Goal: Task Accomplishment & Management: Manage account settings

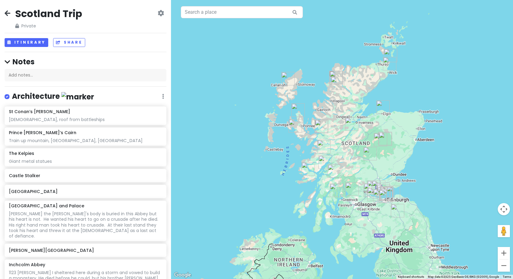
click at [8, 11] on icon at bounding box center [8, 13] width 6 height 5
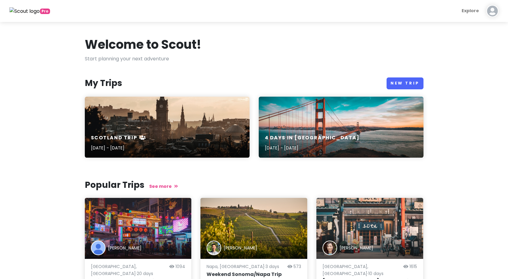
click at [489, 11] on img at bounding box center [493, 11] width 12 height 12
drag, startPoint x: 304, startPoint y: 76, endPoint x: 282, endPoint y: 85, distance: 23.1
click at [303, 76] on div "Welcome to Scout! Start planning your next adventure My Trips New Trip [GEOGRAP…" at bounding box center [254, 187] width 348 height 300
click at [152, 150] on div "Scotland Trip [DATE] - [DATE]" at bounding box center [167, 143] width 165 height 29
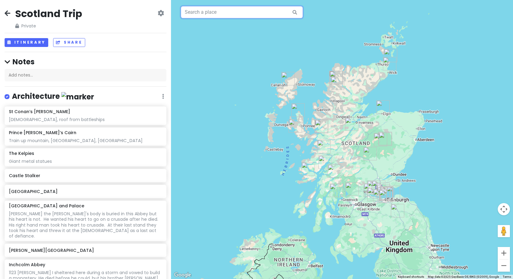
click at [228, 12] on input "text" at bounding box center [242, 12] width 122 height 12
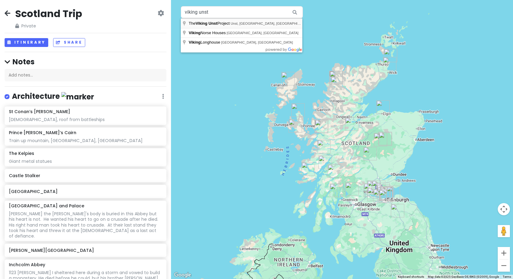
type input "The Viking Unst Project, Unst, [GEOGRAPHIC_DATA], [GEOGRAPHIC_DATA]"
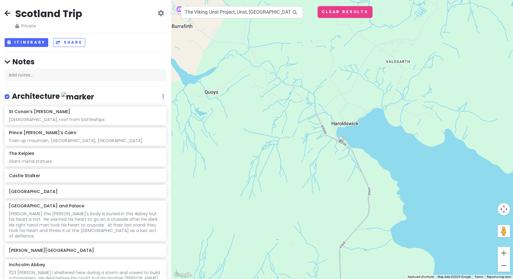
click at [343, 141] on img at bounding box center [341, 139] width 7 height 7
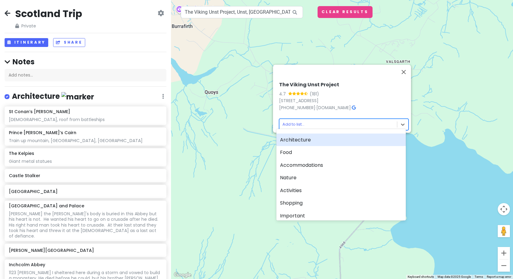
click at [314, 120] on body "Scotland Trip Private Change Dates Make a Copy Delete Trip Give Feedback 💡 Supp…" at bounding box center [256, 139] width 513 height 279
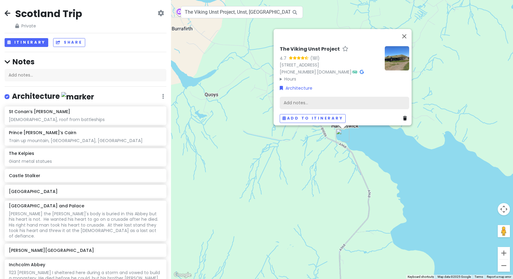
click at [303, 100] on div "Add notes..." at bounding box center [344, 102] width 129 height 13
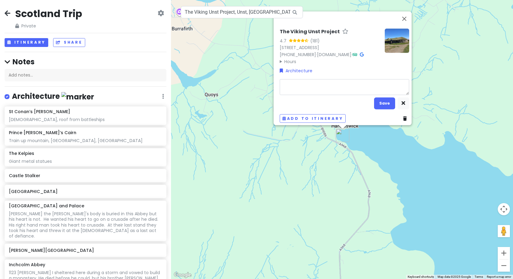
type textarea "x"
type textarea "v"
type textarea "x"
type textarea "vi"
type textarea "x"
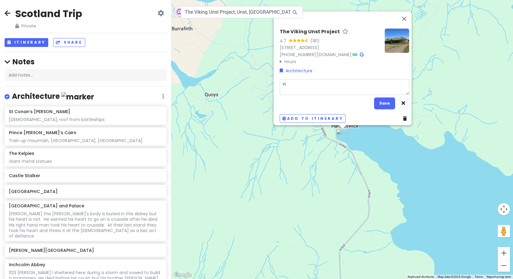
type textarea "vik"
type textarea "x"
type textarea "viki"
type textarea "x"
type textarea "vikin"
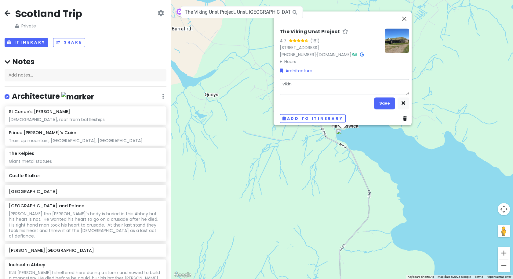
type textarea "x"
type textarea "viking"
type textarea "x"
type textarea "viking"
type textarea "x"
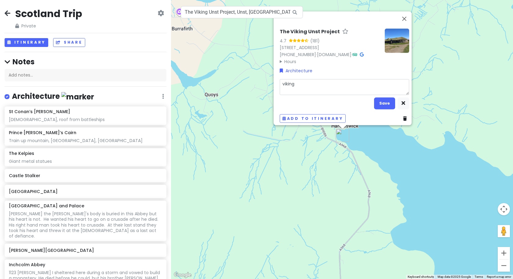
type textarea "viking l"
type textarea "x"
type textarea "viking lo"
type textarea "x"
type textarea "viking long"
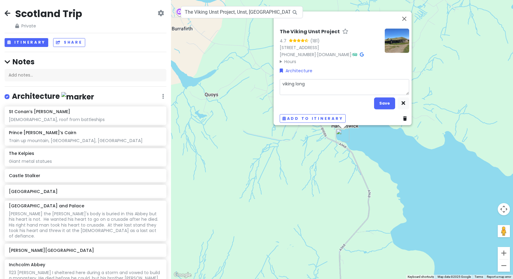
type textarea "x"
type textarea "viking longs"
type textarea "x"
type textarea "viking longsh"
type textarea "x"
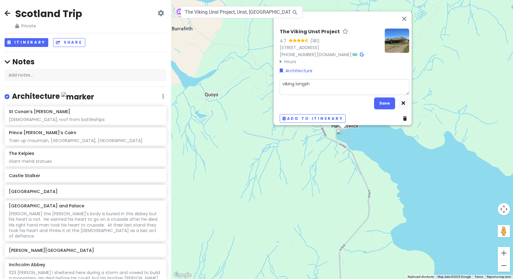
type textarea "viking longshi"
type textarea "x"
type textarea "viking longship"
type textarea "x"
type textarea "viking longship"
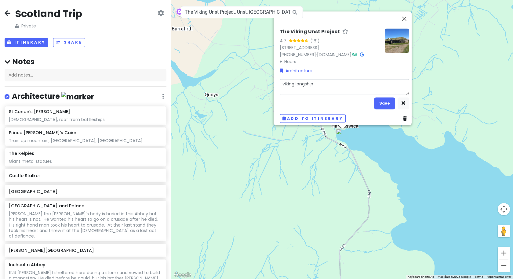
type textarea "x"
type textarea "viking longship r"
type textarea "x"
type textarea "viking longship re"
type textarea "x"
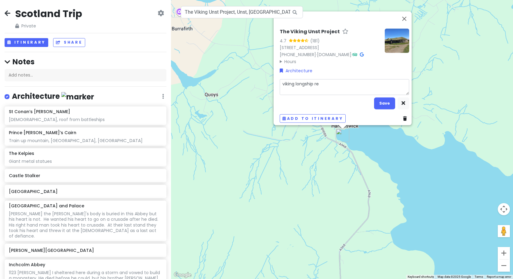
type textarea "viking longship rep"
type textarea "x"
type textarea "viking longship repl"
type textarea "x"
type textarea "viking longship repli"
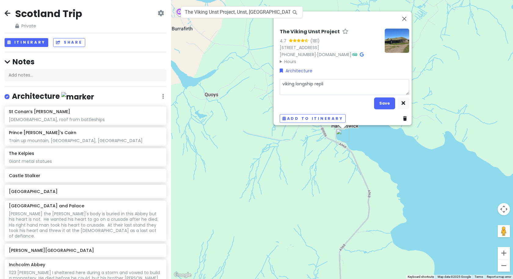
type textarea "x"
type textarea "viking longship replic"
type textarea "x"
type textarea "viking longship replica"
type textarea "x"
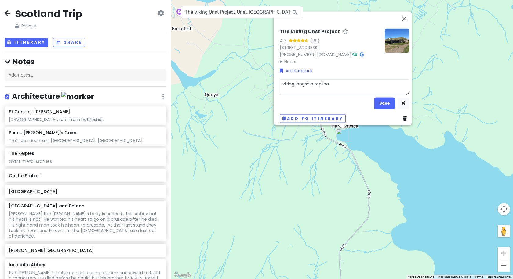
type textarea "viking longship replica"
type textarea "x"
type textarea "viking longship replica a"
type textarea "x"
type textarea "viking longship replica an"
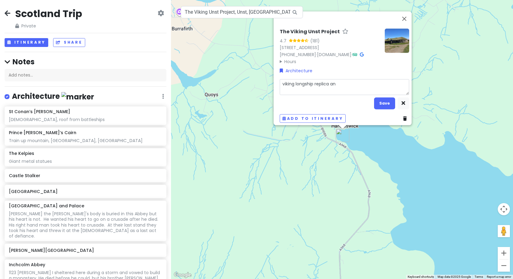
type textarea "x"
type textarea "viking longship replica and"
type textarea "x"
type textarea "viking longship replica and"
type textarea "x"
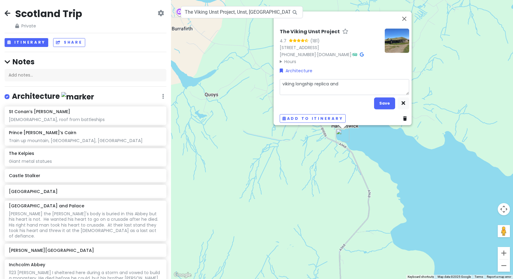
type textarea "viking longship replica and v"
type textarea "x"
type textarea "viking longship replica and vi"
type textarea "x"
type textarea "viking longship replica and [PERSON_NAME]"
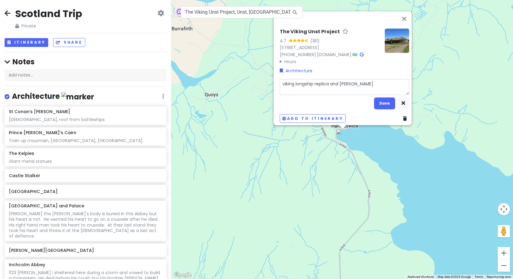
type textarea "x"
type textarea "viking longship replica and viki"
type textarea "x"
type textarea "viking longship replica and [PERSON_NAME]"
type textarea "x"
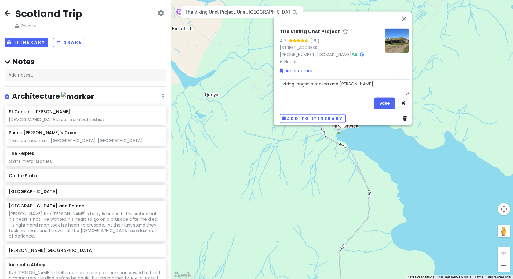
type textarea "viking longship replica and viking"
type textarea "x"
type textarea "viking longship replica and viking"
type textarea "x"
type textarea "viking longship replica and viking l"
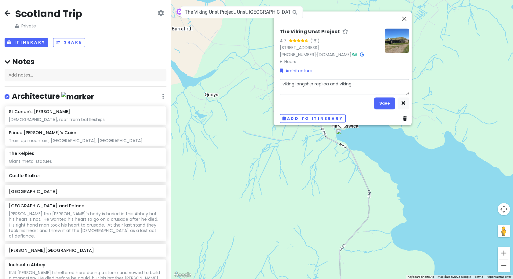
type textarea "x"
type textarea "viking longship replica and viking lo"
type textarea "x"
type textarea "viking longship replica and [PERSON_NAME]"
type textarea "x"
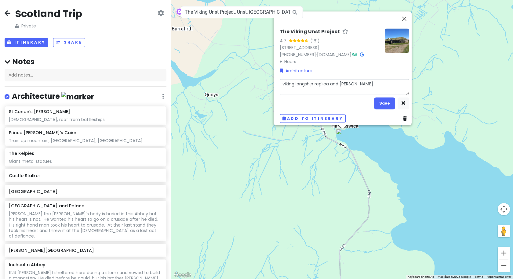
type textarea "viking longship replica and viking long"
type textarea "x"
type textarea "viking longship replica and viking longh"
type textarea "x"
type textarea "viking longship replica and viking longho"
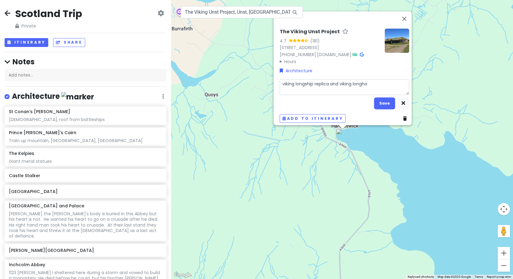
type textarea "x"
type textarea "viking longship replica and viking longhou"
type textarea "x"
type textarea "viking longship replica and viking longhous"
type textarea "x"
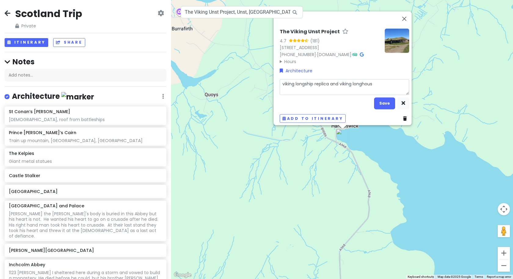
type textarea "viking longship replica and viking longhouse"
type textarea "x"
type textarea "viking longship replica and viking longhouses"
click at [384, 98] on button "Save" at bounding box center [384, 103] width 21 height 12
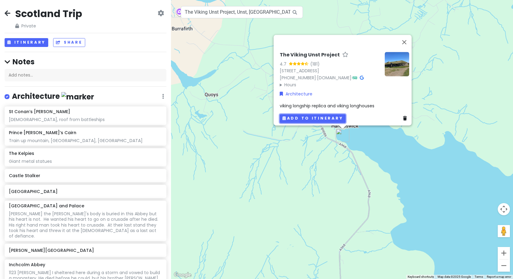
click at [329, 115] on button "Add to itinerary" at bounding box center [313, 118] width 66 height 9
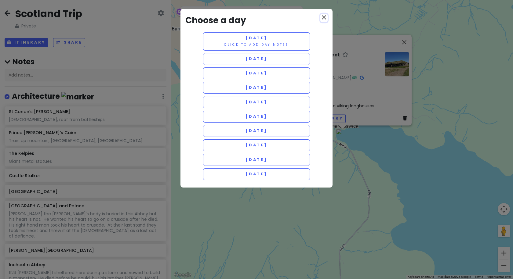
click at [323, 16] on icon "close" at bounding box center [323, 17] width 7 height 7
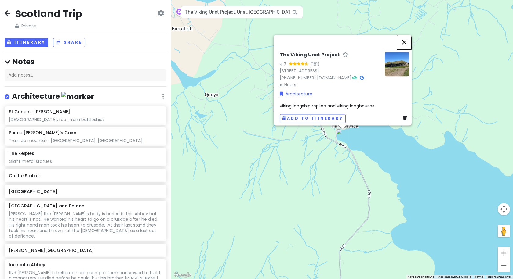
click at [411, 35] on button "Close" at bounding box center [404, 42] width 15 height 15
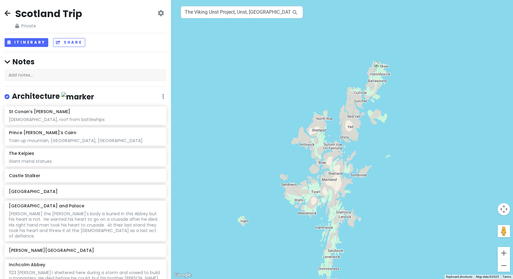
drag, startPoint x: 374, startPoint y: 232, endPoint x: 379, endPoint y: 159, distance: 73.2
click at [366, 133] on div at bounding box center [342, 139] width 342 height 279
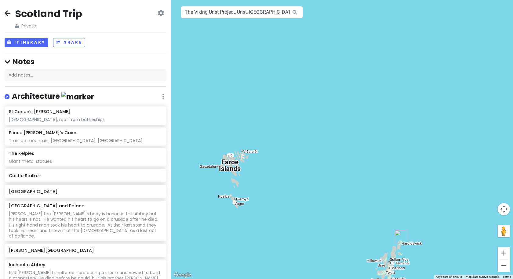
drag, startPoint x: 310, startPoint y: 223, endPoint x: 315, endPoint y: 294, distance: 70.7
click at [315, 279] on html "Scotland Trip Private Change Dates Make a Copy Delete Trip Give Feedback 💡 Supp…" at bounding box center [256, 139] width 513 height 279
drag, startPoint x: 282, startPoint y: 13, endPoint x: 83, endPoint y: 19, distance: 198.5
click at [83, 19] on div "Scotland Trip Private Change Dates Make a Copy Delete Trip Give Feedback 💡 Supp…" at bounding box center [256, 139] width 513 height 279
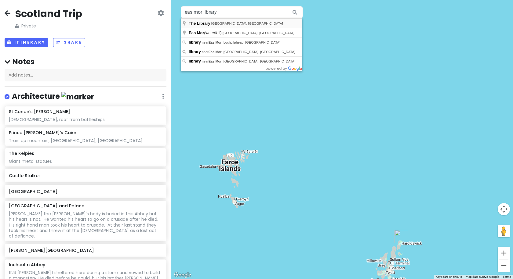
type input "The Library, [GEOGRAPHIC_DATA], [GEOGRAPHIC_DATA]"
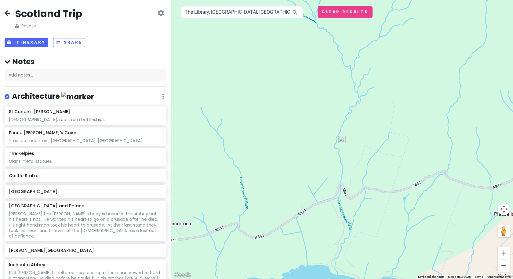
click at [342, 140] on img at bounding box center [341, 139] width 7 height 7
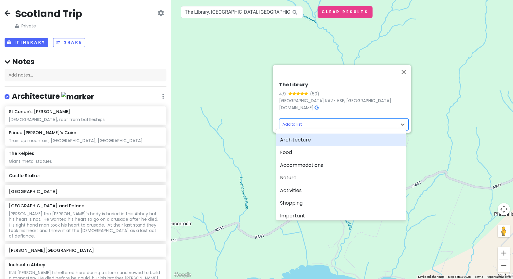
click at [303, 119] on body "Scotland Trip Private Change Dates Make a Copy Delete Trip Give Feedback 💡 Supp…" at bounding box center [256, 139] width 513 height 279
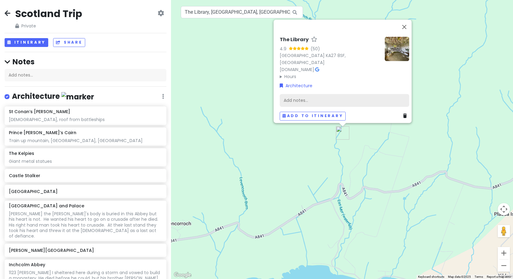
click at [298, 96] on div "Add notes..." at bounding box center [344, 100] width 129 height 13
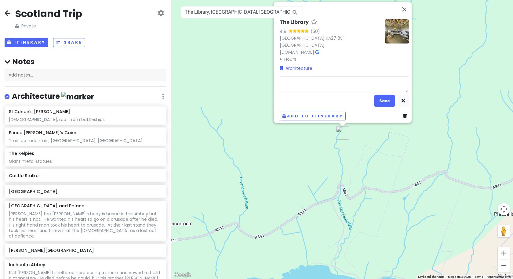
type textarea "x"
type textarea "L"
type textarea "x"
type textarea "Li"
type textarea "x"
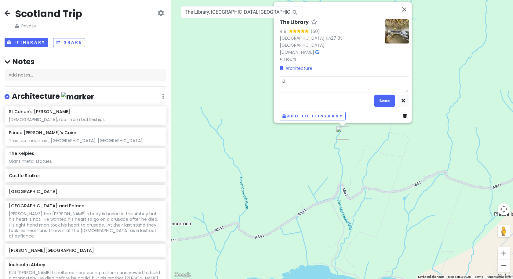
type textarea "Lib"
type textarea "x"
type textarea "Libr"
type textarea "x"
type textarea "Libra"
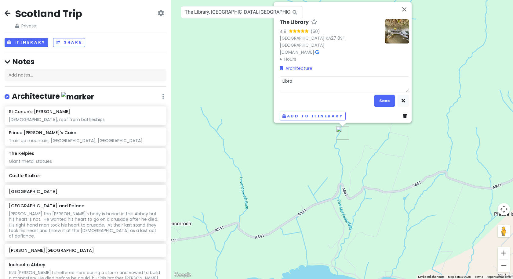
type textarea "x"
type textarea "Librar"
type textarea "x"
type textarea "Library"
type textarea "x"
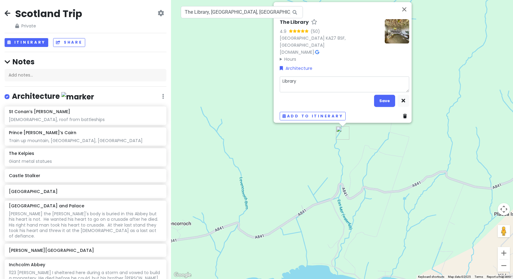
type textarea "Library"
type textarea "x"
type textarea "Library i"
type textarea "x"
type textarea "Library in"
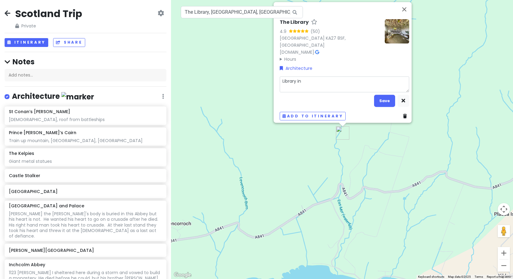
type textarea "x"
type textarea "Library in"
type textarea "x"
type textarea "Library in t"
type textarea "x"
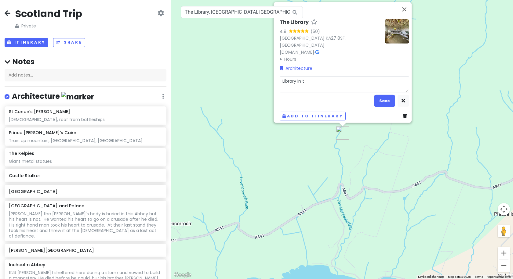
type textarea "Library in th"
type textarea "x"
type textarea "Library in the"
type textarea "x"
type textarea "Library in the w"
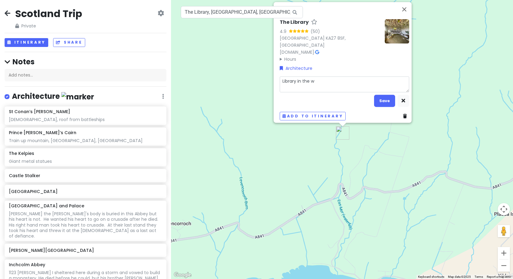
type textarea "x"
type textarea "Library in the wo"
type textarea "x"
type textarea "Library in the woo"
type textarea "x"
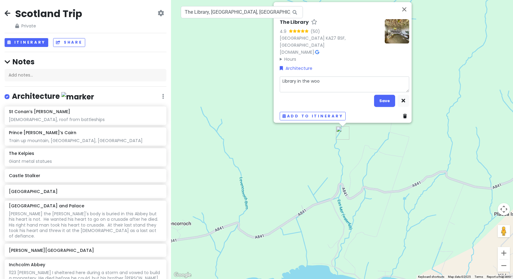
type textarea "Library in the wood"
type textarea "x"
type textarea "Library in the [PERSON_NAME]"
type textarea "x"
type textarea "Library in the [PERSON_NAME]"
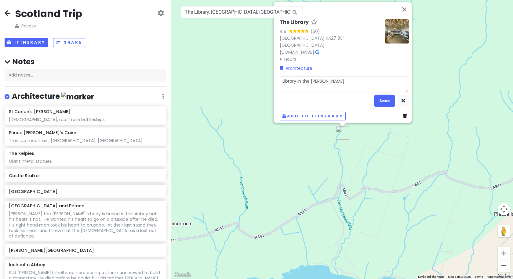
type textarea "x"
type textarea "Library in the [PERSON_NAME] -"
type textarea "x"
type textarea "Library in the [PERSON_NAME] -"
type textarea "x"
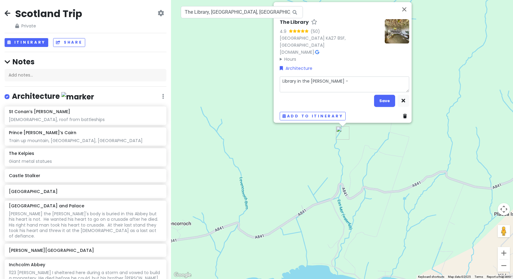
type textarea "Library in the [PERSON_NAME] - a"
type textarea "x"
type textarea "Library in the [PERSON_NAME] - al"
type textarea "x"
type textarea "Library in the [PERSON_NAME] - als"
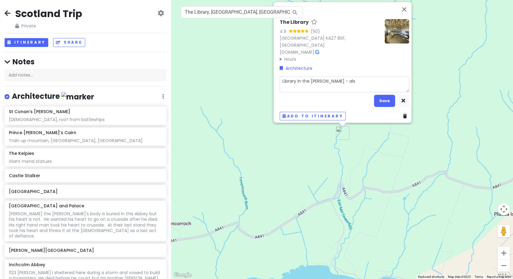
type textarea "x"
type textarea "Library in the [PERSON_NAME] - also"
type textarea "x"
type textarea "Library in the [PERSON_NAME] - also"
type textarea "x"
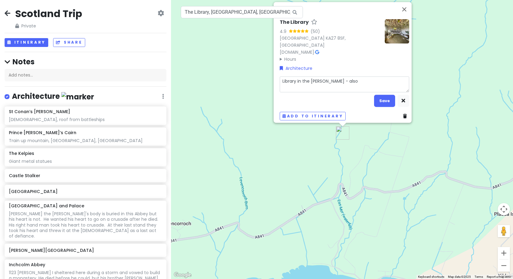
type textarea "Library in the [PERSON_NAME] - also w"
type textarea "x"
type textarea "Library in the [PERSON_NAME] - also wa"
type textarea "x"
type textarea "Library in the [PERSON_NAME] - also wat"
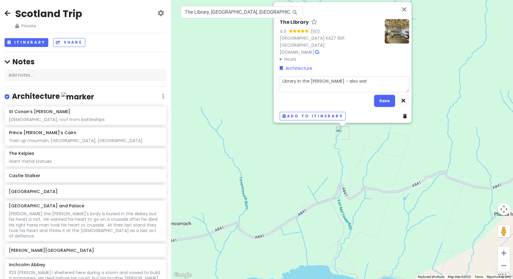
type textarea "x"
type textarea "Library in the [PERSON_NAME] - also wate"
type textarea "x"
type textarea "Library in the [PERSON_NAME] - also water"
type textarea "x"
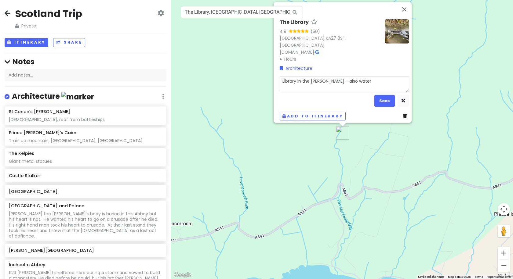
type textarea "Library in the [PERSON_NAME] - also waterf"
type textarea "x"
type textarea "Library in the [PERSON_NAME] - also waterfal"
type textarea "x"
type textarea "Library in the [PERSON_NAME] - also waterfall"
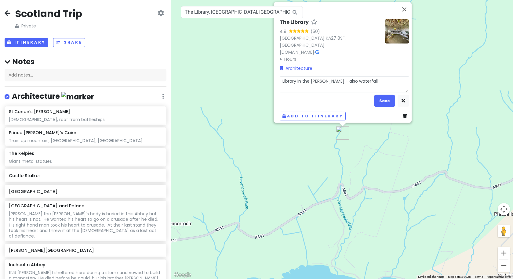
type textarea "x"
type textarea "Library in the [PERSON_NAME] - also waterfall"
type textarea "x"
type textarea "Library in the [PERSON_NAME] - also waterfall s"
type textarea "x"
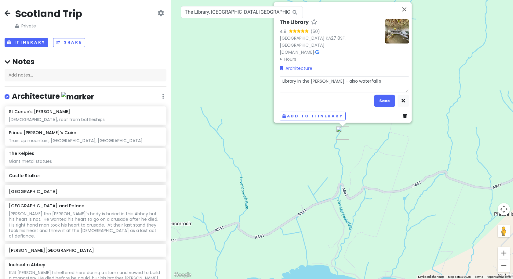
type textarea "Library in the [PERSON_NAME] - also waterfall so"
type textarea "x"
type textarea "Library in the [PERSON_NAME] - also waterfall som"
type textarea "x"
type textarea "Library in the [PERSON_NAME] - also waterfall some"
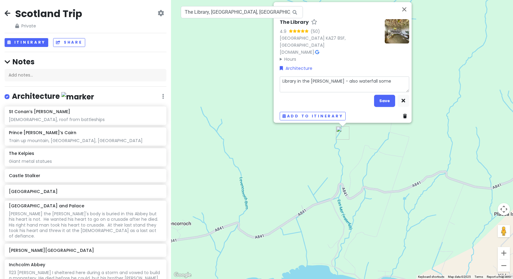
type textarea "x"
type textarea "Library in the [PERSON_NAME] - also waterfall somew"
type textarea "x"
type textarea "Library in the [PERSON_NAME] - also waterfall somewh"
type textarea "x"
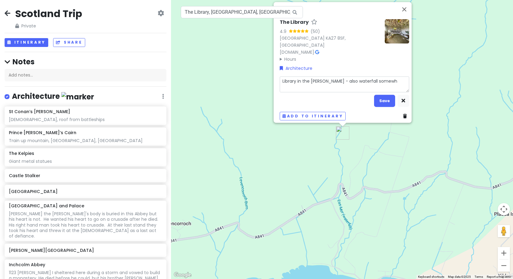
type textarea "Library in the [PERSON_NAME] - also waterfall somewhe"
type textarea "x"
type textarea "Library in the [PERSON_NAME] - also waterfall somewher"
type textarea "x"
type textarea "Library in the [PERSON_NAME] - also waterfall somewhere"
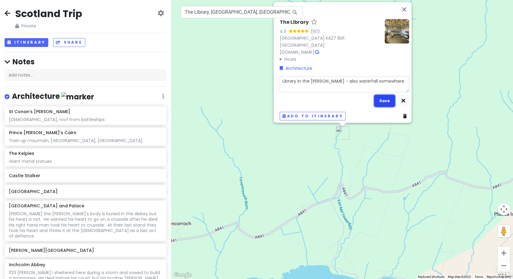
click at [375, 99] on button "Save" at bounding box center [384, 101] width 21 height 12
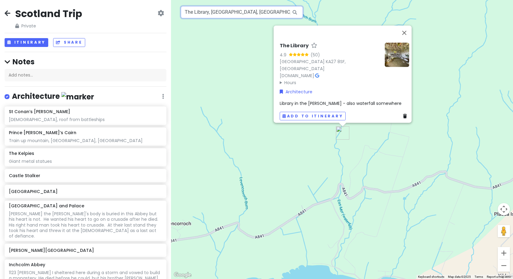
drag, startPoint x: 248, startPoint y: 13, endPoint x: 135, endPoint y: 15, distance: 113.3
click at [135, 15] on div "Scotland Trip Private Change Dates Make a Copy Delete Trip Give Feedback 💡 Supp…" at bounding box center [256, 139] width 513 height 279
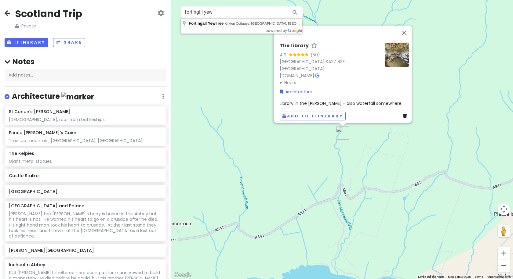
type input "Fortingall [GEOGRAPHIC_DATA], [GEOGRAPHIC_DATA], [GEOGRAPHIC_DATA], [GEOGRAPHIC…"
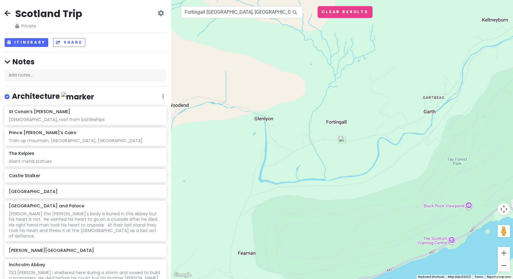
click at [343, 140] on img at bounding box center [341, 139] width 7 height 7
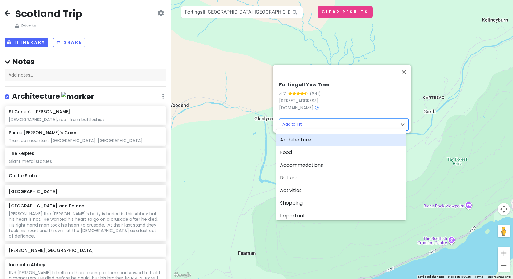
click at [305, 118] on body "Scotland Trip Private Change Dates Make a Copy Delete Trip Give Feedback 💡 Supp…" at bounding box center [256, 139] width 513 height 279
click at [284, 121] on div at bounding box center [256, 139] width 513 height 279
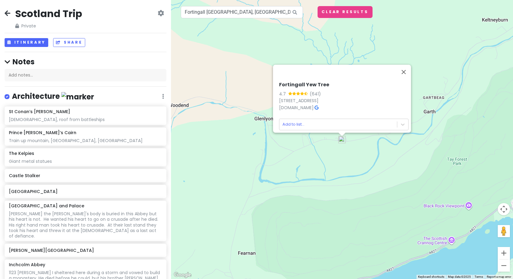
click at [284, 121] on body "Scotland Trip Private Change Dates Make a Copy Delete Trip Give Feedback 💡 Supp…" at bounding box center [256, 139] width 513 height 279
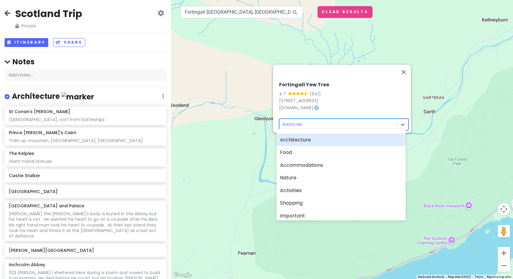
click at [434, 82] on div at bounding box center [256, 139] width 513 height 279
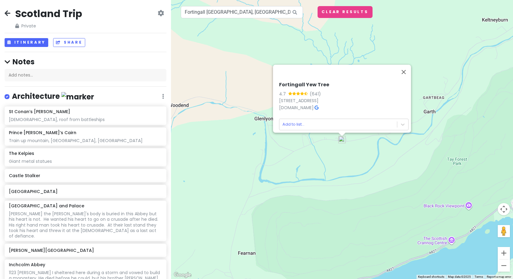
click at [344, 141] on img at bounding box center [341, 139] width 7 height 7
click at [297, 117] on body "Scotland Trip Private Change Dates Make a Copy Delete Trip Give Feedback 💡 Supp…" at bounding box center [256, 139] width 513 height 279
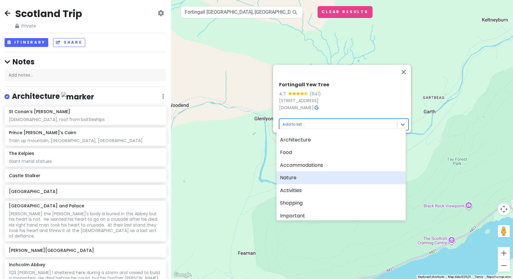
click at [287, 179] on div "Nature" at bounding box center [340, 178] width 129 height 13
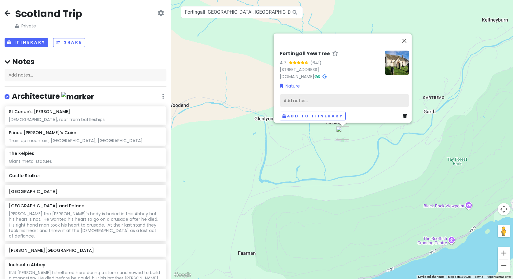
click at [287, 95] on div "Add notes..." at bounding box center [344, 100] width 129 height 13
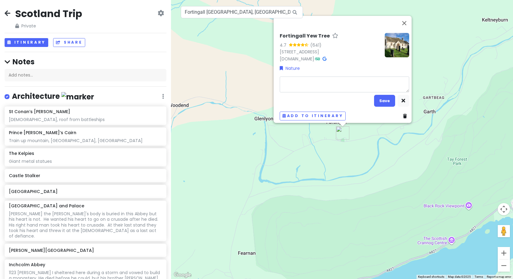
type textarea "x"
type textarea "3"
type textarea "x"
type textarea "3,"
type textarea "x"
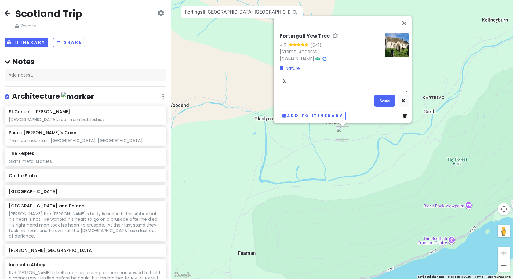
type textarea "3,0"
type textarea "x"
type textarea "3,00"
type textarea "x"
type textarea "3,000"
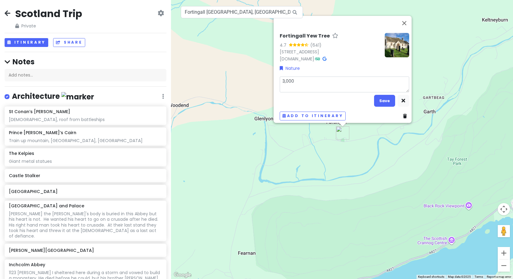
type textarea "x"
type textarea "3,000-"
type textarea "x"
type textarea "3,000-9"
type textarea "x"
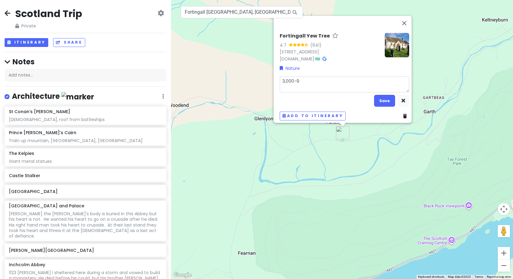
type textarea "3,000-9,"
type textarea "x"
type textarea "3,000-9,0"
type textarea "x"
click at [383, 99] on button "Save" at bounding box center [384, 101] width 21 height 12
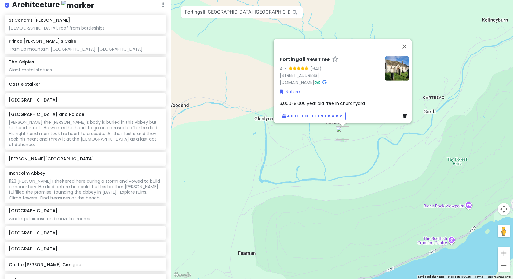
scroll to position [0, 2]
drag, startPoint x: 290, startPoint y: 10, endPoint x: 226, endPoint y: 11, distance: 63.8
click at [226, 11] on div "Fortingall [GEOGRAPHIC_DATA], [GEOGRAPHIC_DATA], [GEOGRAPHIC_DATA], [GEOGRAPHIC…" at bounding box center [242, 12] width 122 height 12
click at [235, 10] on input "Fortingall [GEOGRAPHIC_DATA], [GEOGRAPHIC_DATA], [GEOGRAPHIC_DATA], [GEOGRAPHIC…" at bounding box center [242, 12] width 122 height 12
click at [284, 15] on input "Fortingall [GEOGRAPHIC_DATA], [GEOGRAPHIC_DATA], [GEOGRAPHIC_DATA], [GEOGRAPHIC…" at bounding box center [242, 12] width 122 height 12
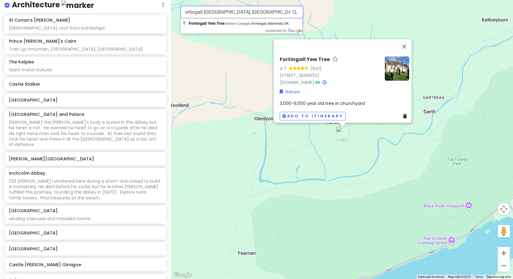
scroll to position [0, 0]
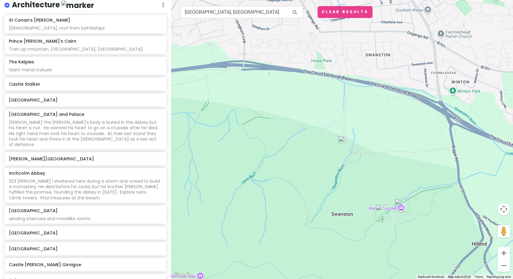
click at [342, 139] on img at bounding box center [341, 139] width 7 height 7
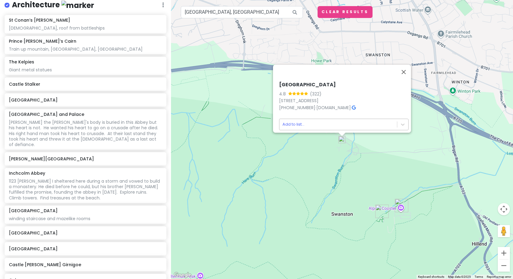
click at [306, 118] on body "Scotland Trip Private Change Dates Make a Copy Delete Trip Give Feedback 💡 Supp…" at bounding box center [256, 139] width 513 height 279
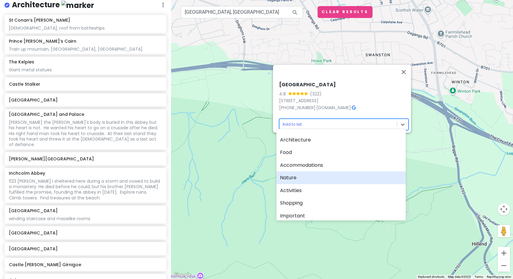
click at [291, 176] on div "Nature" at bounding box center [340, 178] width 129 height 13
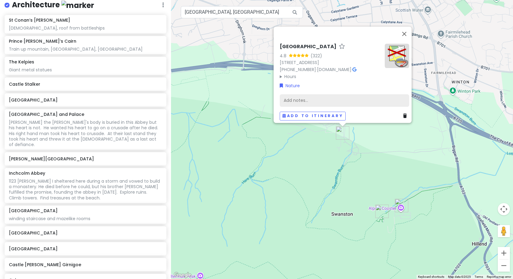
click at [281, 94] on div "Add notes..." at bounding box center [344, 100] width 129 height 13
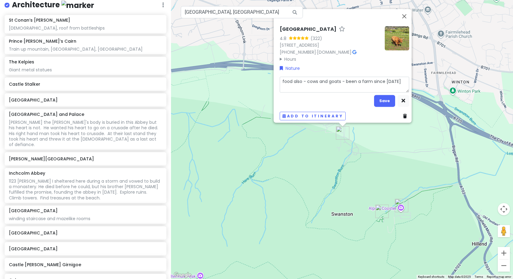
click at [280, 78] on textarea "food also - cows and goats - been a farm since [DATE]" at bounding box center [344, 85] width 129 height 16
click at [376, 98] on button "Save" at bounding box center [384, 101] width 21 height 12
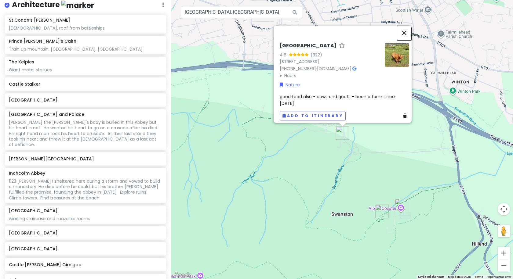
click at [408, 36] on button "Close" at bounding box center [404, 33] width 15 height 15
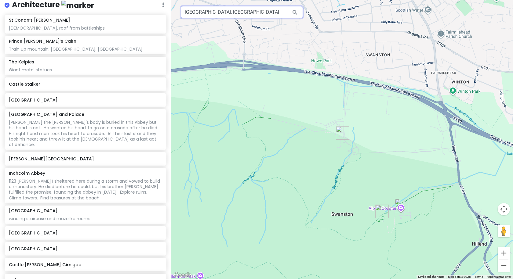
drag, startPoint x: 288, startPoint y: 10, endPoint x: 142, endPoint y: 9, distance: 145.6
click at [142, 9] on div "Scotland Trip Private Change Dates Make a Copy Delete Trip Give Feedback 💡 Supp…" at bounding box center [256, 139] width 513 height 279
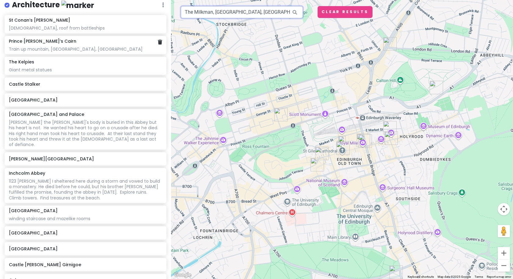
drag, startPoint x: 288, startPoint y: 13, endPoint x: 60, endPoint y: 43, distance: 229.8
click at [60, 43] on div "Scotland Trip Private Change Dates Make a Copy Delete Trip Give Feedback 💡 Supp…" at bounding box center [256, 139] width 513 height 279
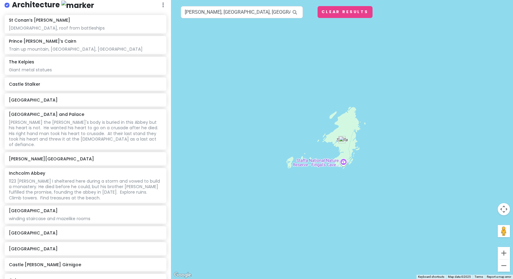
click at [345, 165] on div at bounding box center [342, 139] width 342 height 279
click at [344, 163] on div at bounding box center [342, 139] width 342 height 279
click at [342, 137] on img at bounding box center [341, 139] width 7 height 7
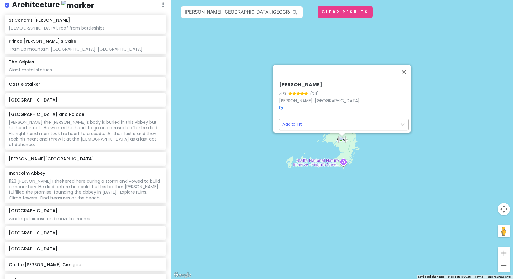
click at [302, 120] on body "Scotland Trip Private Change Dates Make a Copy Delete Trip Give Feedback 💡 Supp…" at bounding box center [256, 139] width 513 height 279
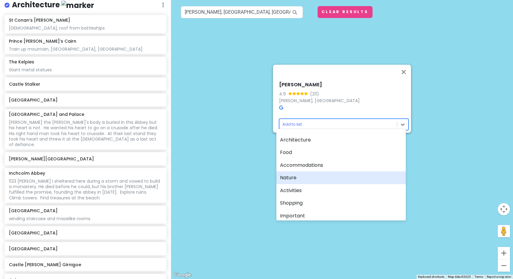
click at [291, 180] on div "Nature" at bounding box center [340, 178] width 129 height 13
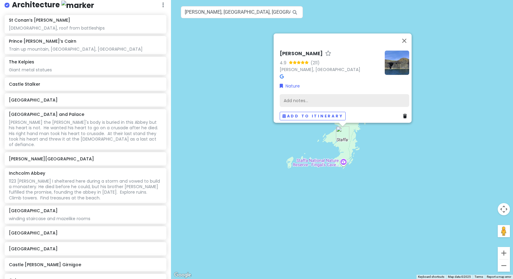
click at [298, 94] on div "Add notes..." at bounding box center [344, 100] width 129 height 13
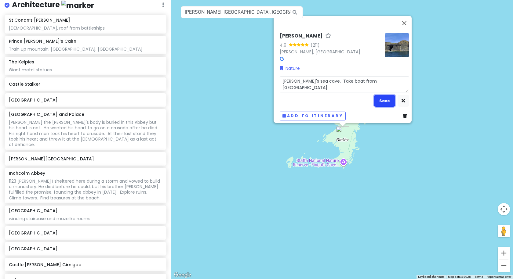
click at [376, 99] on button "Save" at bounding box center [384, 101] width 21 height 12
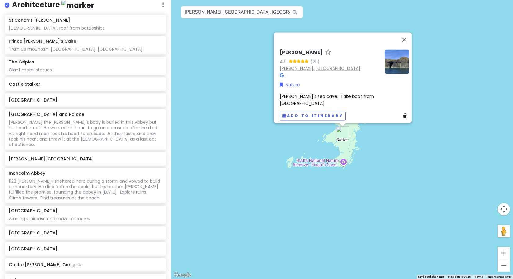
click at [304, 71] on link "[PERSON_NAME], [GEOGRAPHIC_DATA]" at bounding box center [320, 68] width 81 height 6
click at [197, 13] on input "[PERSON_NAME], [GEOGRAPHIC_DATA], [GEOGRAPHIC_DATA]" at bounding box center [242, 12] width 122 height 12
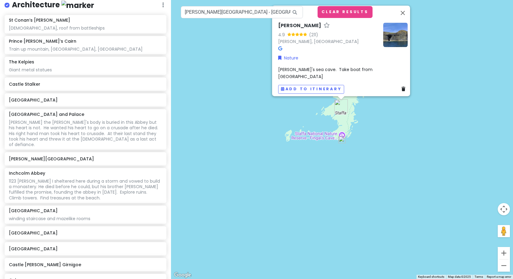
click at [343, 141] on img at bounding box center [341, 139] width 7 height 7
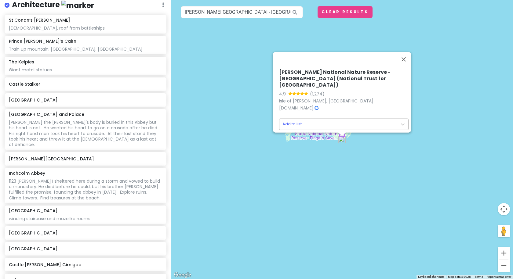
click at [305, 120] on body "Scotland Trip Private Change Dates Make a Copy Delete Trip Give Feedback 💡 Supp…" at bounding box center [256, 139] width 513 height 279
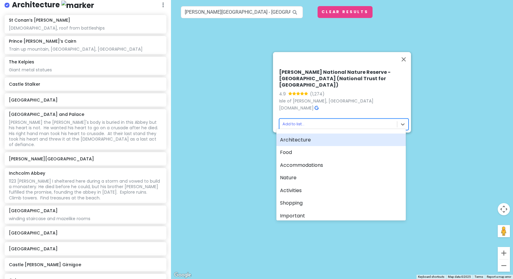
click at [291, 118] on div at bounding box center [256, 139] width 513 height 279
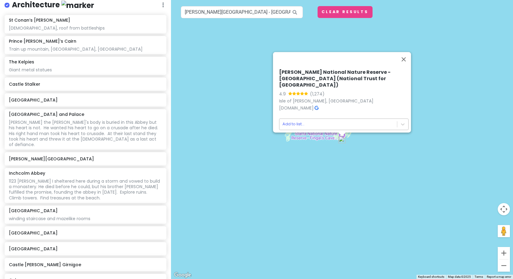
click at [290, 120] on body "Scotland Trip Private Change Dates Make a Copy Delete Trip Give Feedback 💡 Supp…" at bounding box center [256, 139] width 513 height 279
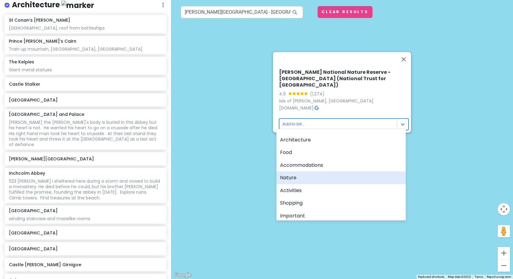
click at [289, 180] on div "Nature" at bounding box center [340, 178] width 129 height 13
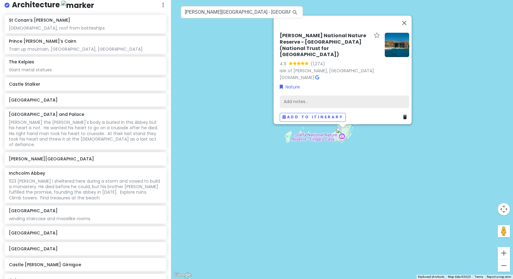
click at [285, 97] on div "Add notes..." at bounding box center [344, 101] width 129 height 13
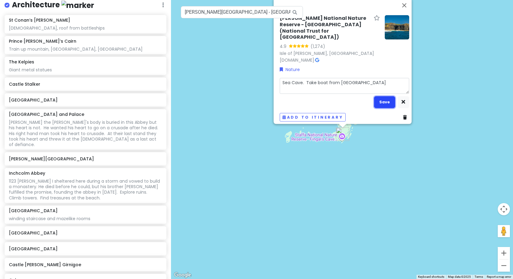
click at [380, 96] on button "Save" at bounding box center [384, 102] width 21 height 12
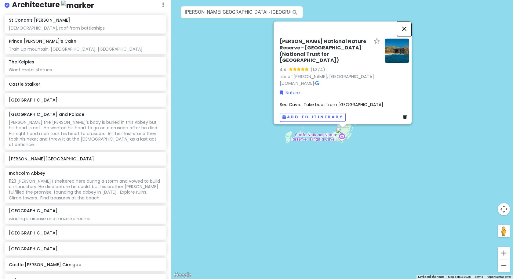
click at [405, 31] on button "Close" at bounding box center [404, 28] width 15 height 15
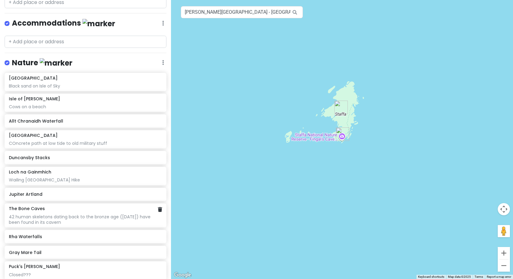
scroll to position [763, 0]
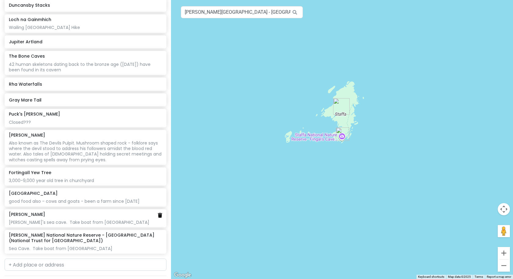
click at [158, 213] on icon at bounding box center [160, 215] width 4 height 5
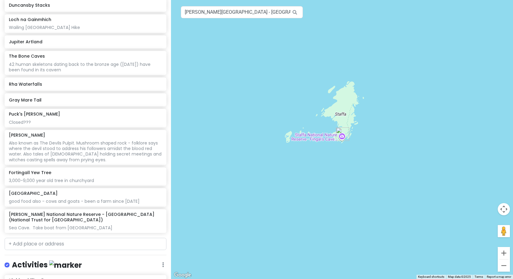
scroll to position [742, 0]
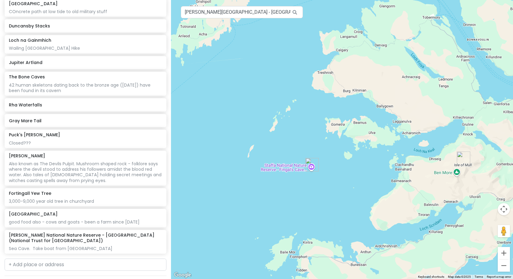
drag, startPoint x: 447, startPoint y: 227, endPoint x: 352, endPoint y: 165, distance: 113.4
click at [352, 165] on div at bounding box center [342, 139] width 342 height 279
click at [36, 234] on h6 "[PERSON_NAME] National Nature Reserve - [GEOGRAPHIC_DATA] (National Trust for […" at bounding box center [83, 238] width 149 height 11
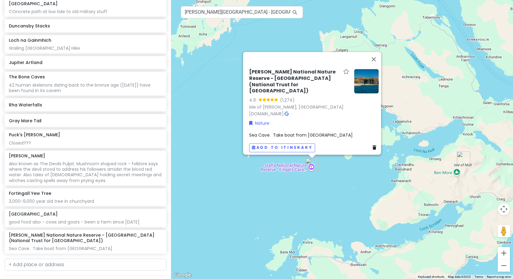
click at [261, 132] on span "Sea Cave. Take boat from [GEOGRAPHIC_DATA]" at bounding box center [300, 135] width 103 height 6
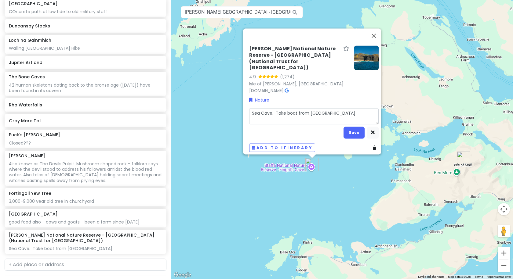
click at [328, 112] on textarea "Sea Cave. Take boat from [GEOGRAPHIC_DATA]" at bounding box center [313, 116] width 129 height 16
click at [347, 129] on button "Save" at bounding box center [353, 133] width 21 height 12
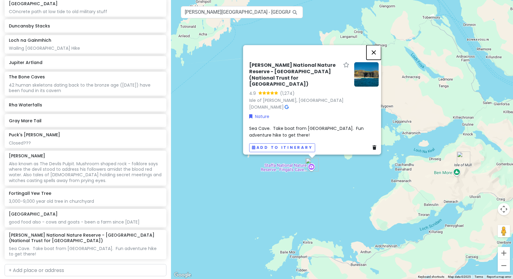
click at [377, 54] on button "Close" at bounding box center [373, 52] width 15 height 15
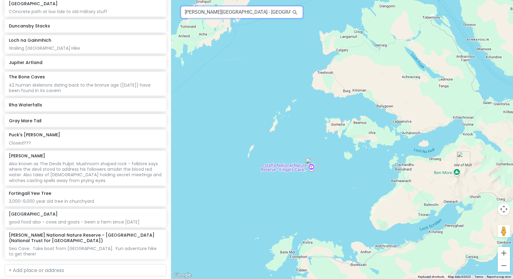
click at [277, 13] on input "[PERSON_NAME][GEOGRAPHIC_DATA] - [GEOGRAPHIC_DATA] (National Trust for [GEOGRAP…" at bounding box center [242, 12] width 122 height 12
drag, startPoint x: 286, startPoint y: 13, endPoint x: 180, endPoint y: 14, distance: 105.9
click at [182, 20] on div "[PERSON_NAME] National Nature Reserve - [GEOGRAPHIC_DATA] (National Trust for […" at bounding box center [342, 139] width 342 height 279
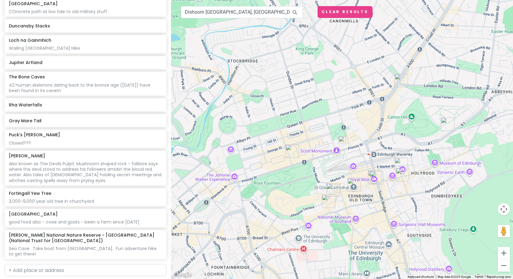
click at [340, 140] on img at bounding box center [341, 139] width 7 height 7
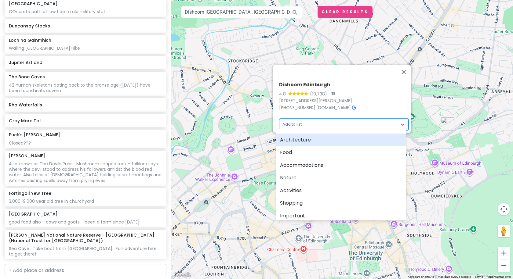
click at [314, 122] on body "Scotland Trip Private Change Dates Make a Copy Delete Trip Give Feedback 💡 Supp…" at bounding box center [256, 139] width 513 height 279
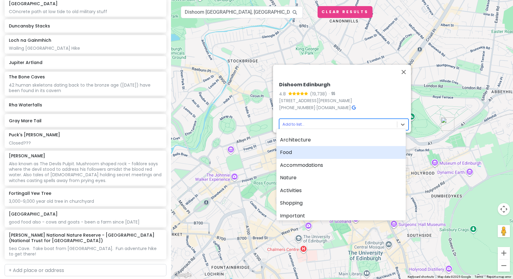
click at [298, 150] on div "Food" at bounding box center [340, 152] width 129 height 13
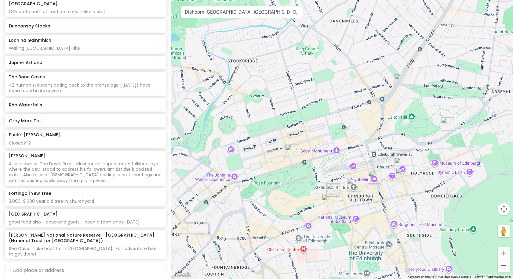
scroll to position [758, 0]
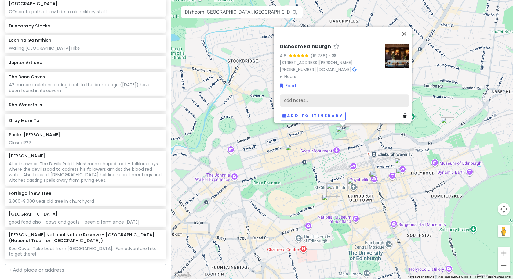
click at [289, 94] on div "Add notes..." at bounding box center [344, 100] width 129 height 13
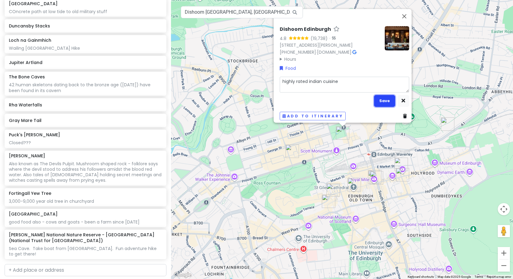
click at [383, 98] on button "Save" at bounding box center [384, 101] width 21 height 12
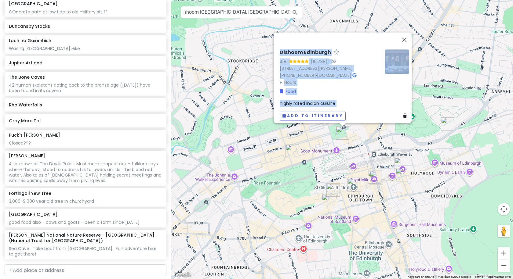
scroll to position [0, 0]
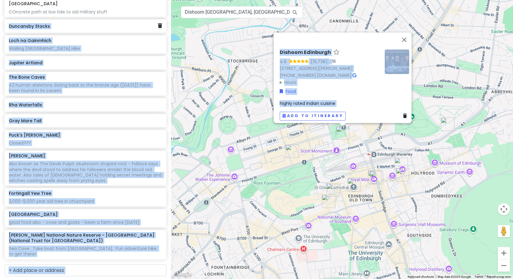
drag, startPoint x: 288, startPoint y: 11, endPoint x: 163, endPoint y: 22, distance: 125.4
click at [163, 22] on div "Scotland Trip Private Change Dates Make a Copy Delete Trip Give Feedback 💡 Supp…" at bounding box center [256, 139] width 513 height 279
click at [208, 21] on div "Dishoom Edinburgh 4.8 (19,738) · [STREET_ADDRESS][PERSON_NAME] [PHONE_NUMBER] ·…" at bounding box center [342, 139] width 342 height 279
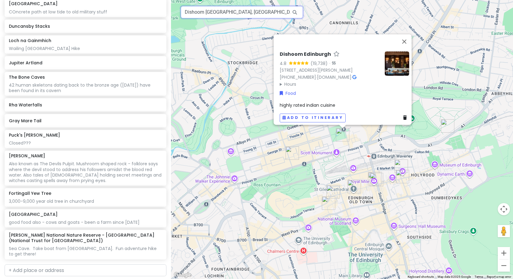
click at [236, 12] on input "Dishoom [GEOGRAPHIC_DATA], [GEOGRAPHIC_DATA][PERSON_NAME], [GEOGRAPHIC_DATA], […" at bounding box center [242, 12] width 122 height 12
drag, startPoint x: 271, startPoint y: 12, endPoint x: 95, endPoint y: 26, distance: 176.1
click at [95, 26] on div "Scotland Trip Private Change Dates Make a Copy Delete Trip Give Feedback 💡 Supp…" at bounding box center [256, 139] width 513 height 279
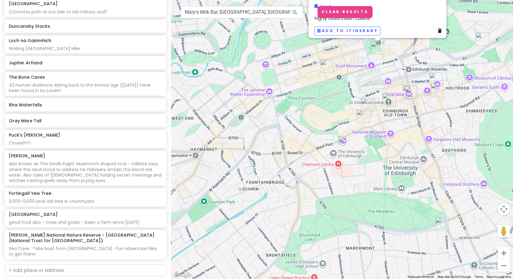
click at [344, 139] on img at bounding box center [341, 139] width 7 height 7
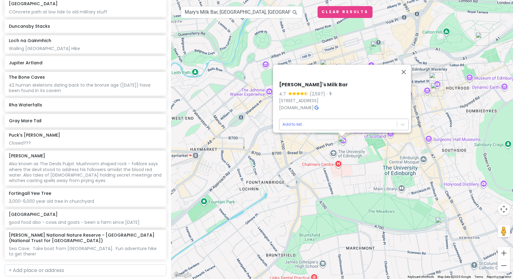
click at [306, 119] on body "Scotland Trip Private Change Dates Make a Copy Delete Trip Give Feedback 💡 Supp…" at bounding box center [256, 139] width 513 height 279
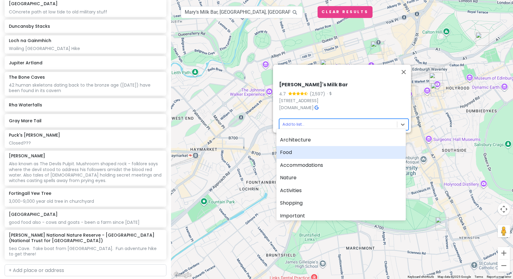
click at [284, 154] on div "Food" at bounding box center [340, 152] width 129 height 13
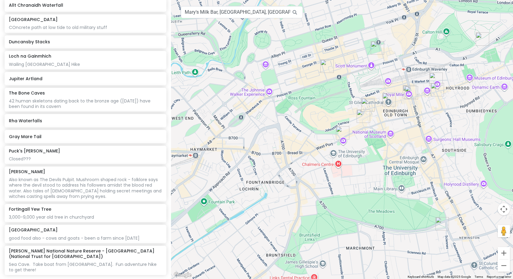
scroll to position [779, 0]
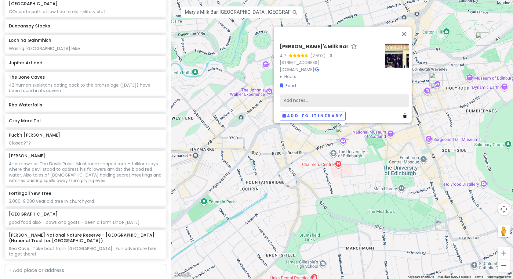
click at [292, 94] on div "Add notes..." at bounding box center [344, 100] width 129 height 13
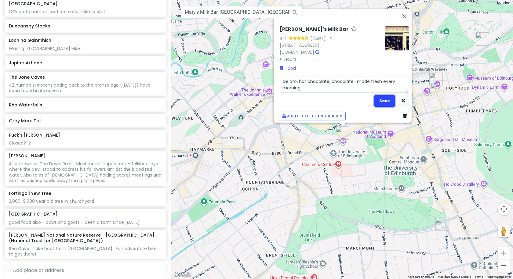
click at [382, 96] on button "Save" at bounding box center [384, 101] width 21 height 12
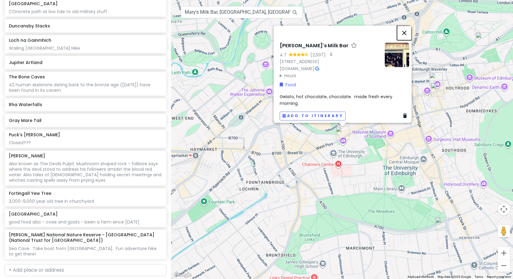
click at [409, 27] on button "Close" at bounding box center [404, 33] width 15 height 15
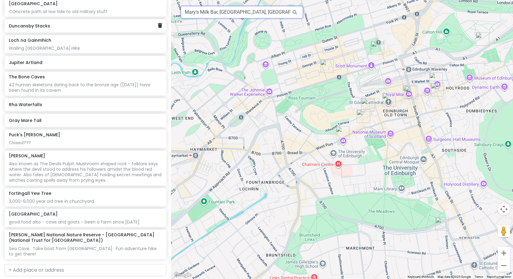
drag, startPoint x: 286, startPoint y: 10, endPoint x: 159, endPoint y: 20, distance: 128.0
click at [157, 20] on div "Scotland Trip Private Change Dates Make a Copy Delete Trip Give Feedback 💡 Supp…" at bounding box center [256, 139] width 513 height 279
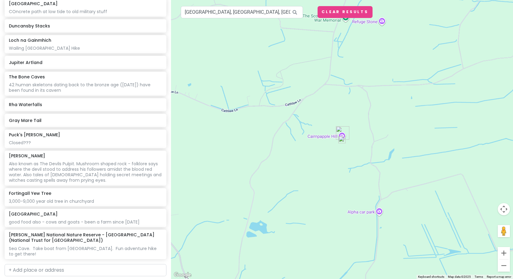
click at [342, 138] on img at bounding box center [341, 139] width 7 height 7
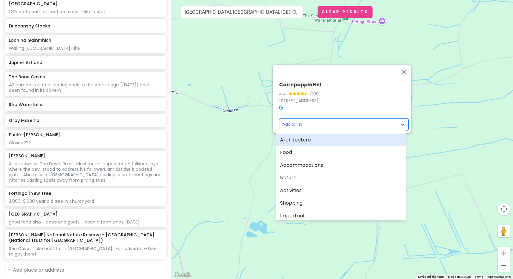
click at [312, 122] on body "Scotland Trip Private Change Dates Make a Copy Delete Trip Give Feedback 💡 Supp…" at bounding box center [256, 139] width 513 height 279
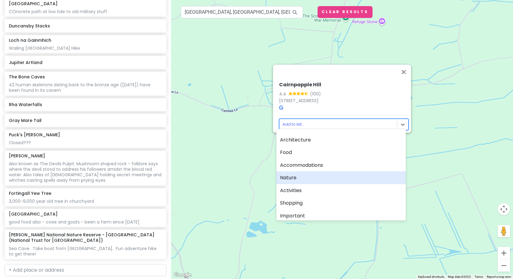
click at [290, 178] on div "Nature" at bounding box center [340, 178] width 129 height 13
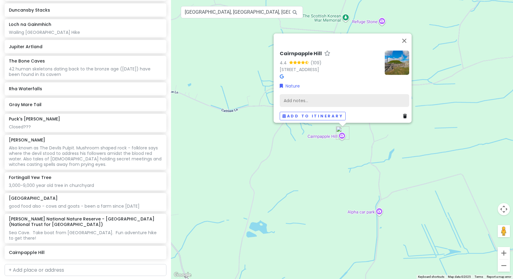
click at [287, 95] on div "Add notes..." at bounding box center [344, 100] width 129 height 13
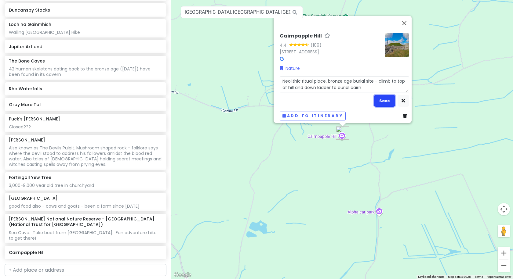
click at [382, 97] on button "Save" at bounding box center [384, 101] width 21 height 12
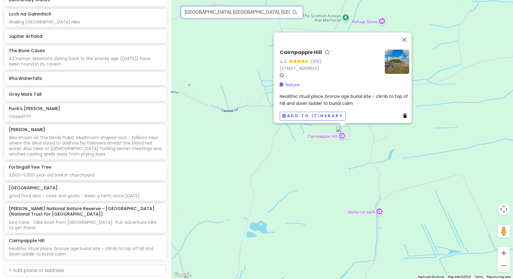
drag, startPoint x: 270, startPoint y: 11, endPoint x: 166, endPoint y: 17, distance: 104.3
click at [166, 17] on div "Scotland Trip Private Change Dates Make a Copy Delete Trip Give Feedback 💡 Supp…" at bounding box center [256, 139] width 513 height 279
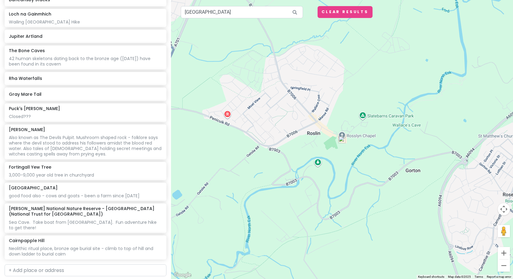
click at [344, 140] on img at bounding box center [341, 139] width 7 height 7
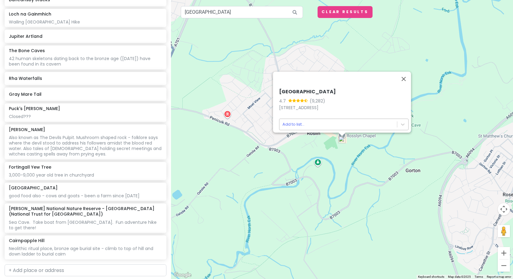
click at [313, 120] on body "Scotland Trip Private Change Dates Make a Copy Delete Trip Give Feedback 💡 Supp…" at bounding box center [256, 139] width 513 height 279
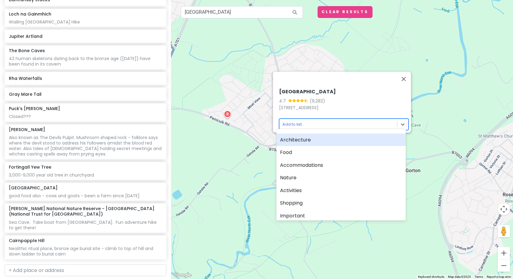
click at [297, 139] on div "Architecture" at bounding box center [340, 140] width 129 height 13
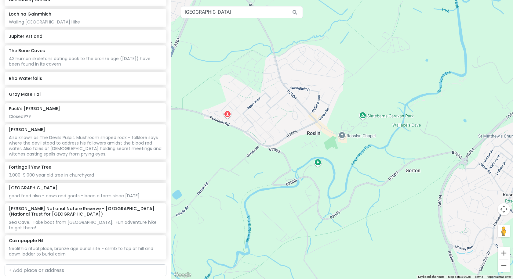
scroll to position [826, 0]
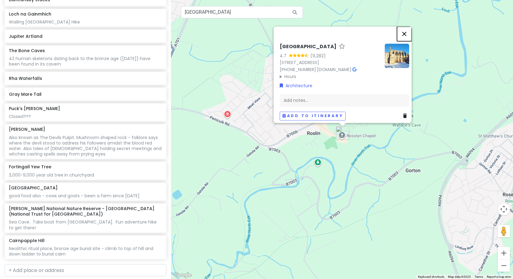
click at [404, 31] on button "Close" at bounding box center [404, 34] width 15 height 15
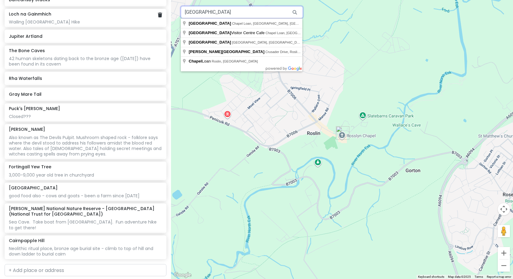
drag, startPoint x: 223, startPoint y: 12, endPoint x: 144, endPoint y: 8, distance: 79.4
click at [144, 8] on div "Scotland Trip Private Change Dates Make a Copy Delete Trip Give Feedback 💡 Supp…" at bounding box center [256, 139] width 513 height 279
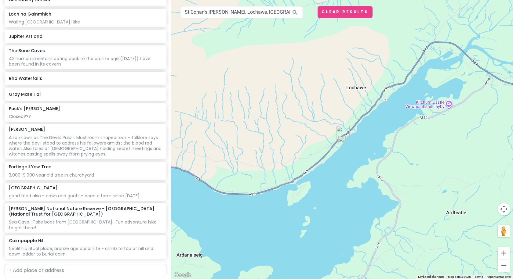
click at [342, 140] on img at bounding box center [341, 139] width 7 height 7
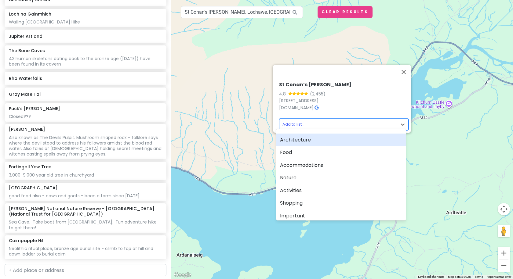
click at [323, 123] on body "Scotland Trip Private Change Dates Make a Copy Delete Trip Give Feedback 💡 Supp…" at bounding box center [256, 139] width 513 height 279
click at [306, 139] on div "Architecture" at bounding box center [340, 140] width 129 height 13
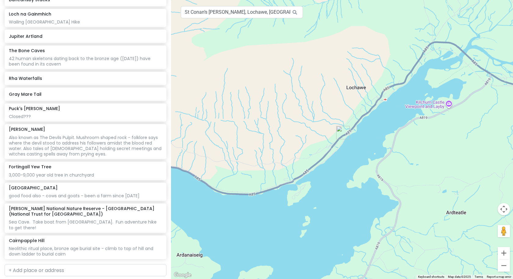
scroll to position [842, 0]
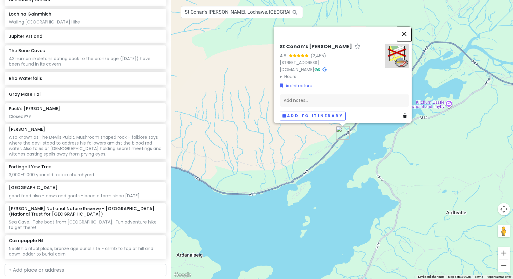
click at [407, 27] on button "Close" at bounding box center [404, 34] width 15 height 15
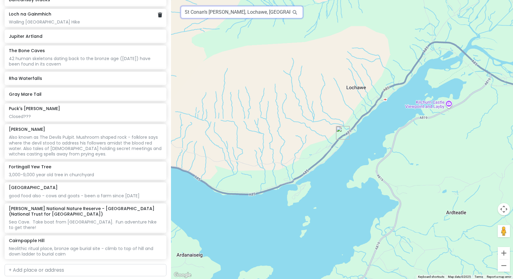
drag, startPoint x: 274, startPoint y: 12, endPoint x: 111, endPoint y: 13, distance: 163.0
click at [111, 13] on div "Scotland Trip Private Change Dates Make a Copy Delete Trip Give Feedback 💡 Supp…" at bounding box center [256, 139] width 513 height 279
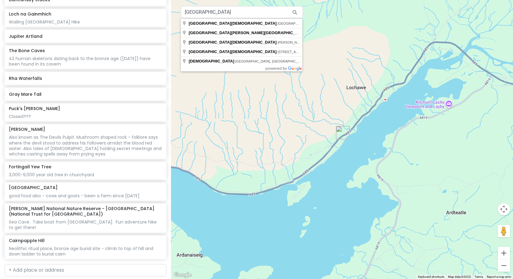
click at [332, 223] on div at bounding box center [342, 139] width 342 height 279
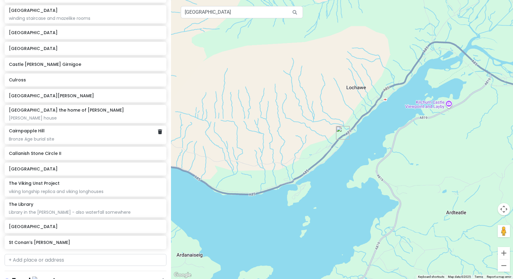
scroll to position [354, 0]
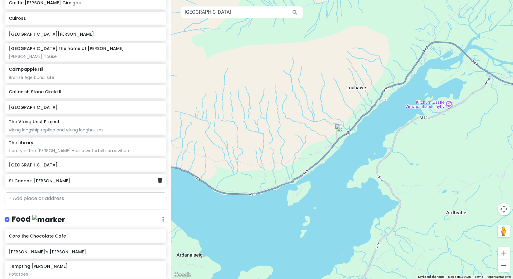
click at [20, 178] on div "St Conan’s [PERSON_NAME]" at bounding box center [83, 181] width 149 height 9
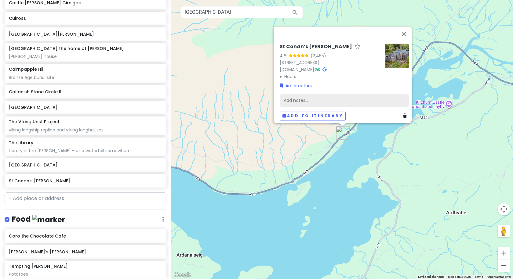
click at [285, 95] on div "Add notes..." at bounding box center [344, 100] width 129 height 13
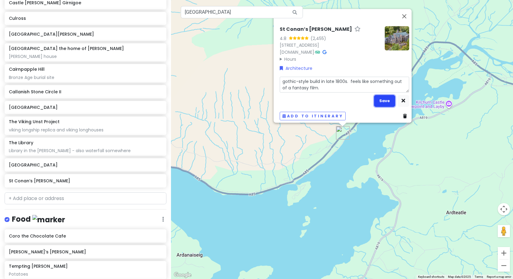
click at [375, 95] on button "Save" at bounding box center [384, 101] width 21 height 12
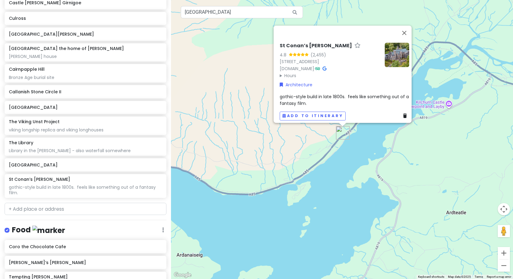
scroll to position [364, 0]
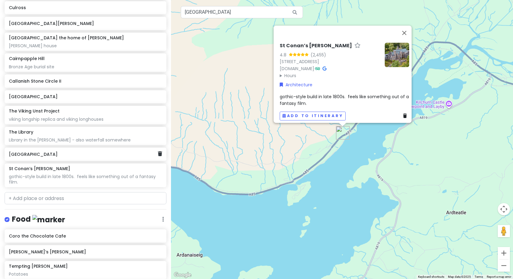
click at [27, 152] on h6 "[GEOGRAPHIC_DATA]" at bounding box center [83, 154] width 149 height 5
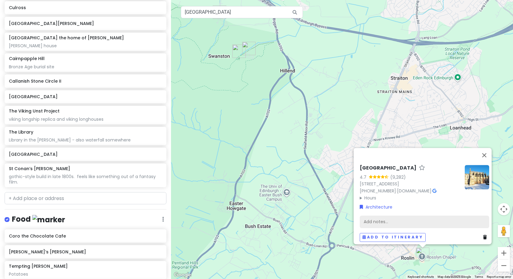
click at [390, 220] on div "Add notes..." at bounding box center [424, 222] width 129 height 13
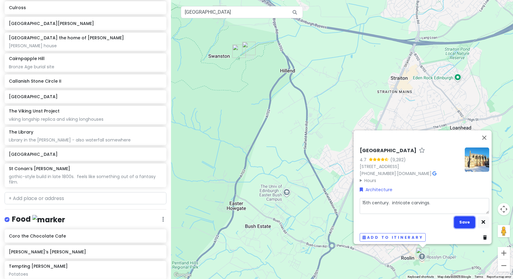
click at [462, 216] on button "Save" at bounding box center [464, 222] width 21 height 12
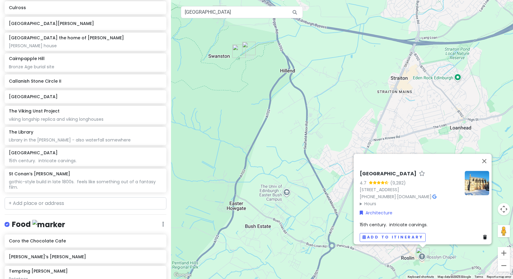
scroll to position [369, 0]
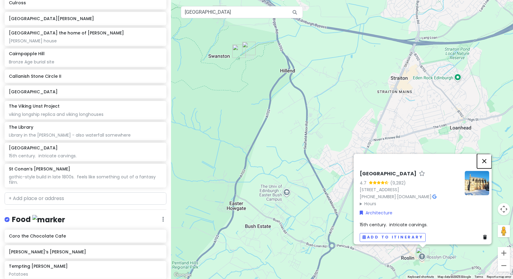
click at [487, 157] on button "Close" at bounding box center [484, 161] width 15 height 15
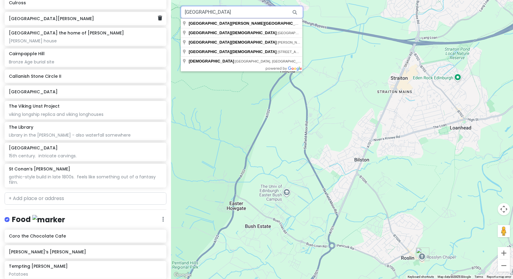
drag, startPoint x: 262, startPoint y: 13, endPoint x: 119, endPoint y: 19, distance: 143.3
click at [119, 19] on div "Scotland Trip Private Change Dates Make a Copy Delete Trip Give Feedback 💡 Supp…" at bounding box center [256, 139] width 513 height 279
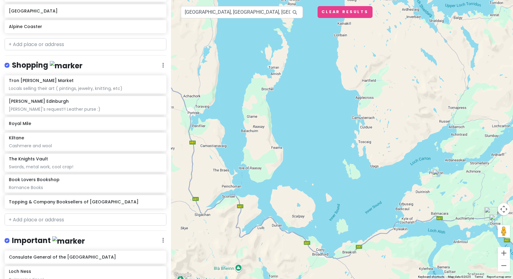
scroll to position [1265, 0]
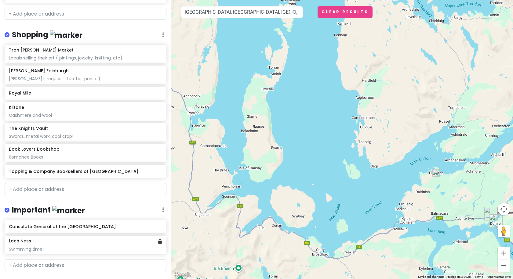
click at [18, 238] on h6 "Loch Ness" at bounding box center [20, 240] width 22 height 5
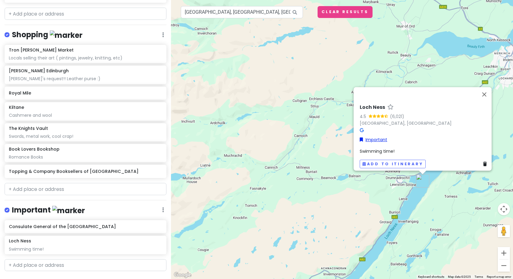
click at [371, 136] on link "Important" at bounding box center [373, 139] width 27 height 7
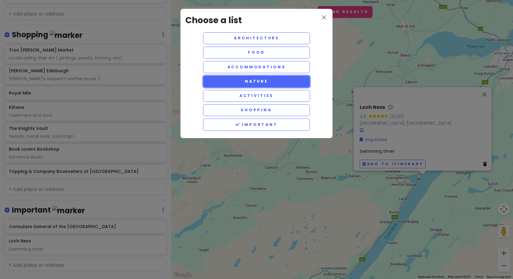
click at [271, 80] on button "Nature" at bounding box center [256, 82] width 107 height 12
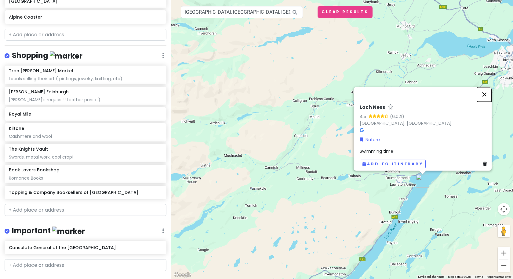
click at [487, 89] on button "Close" at bounding box center [484, 94] width 15 height 15
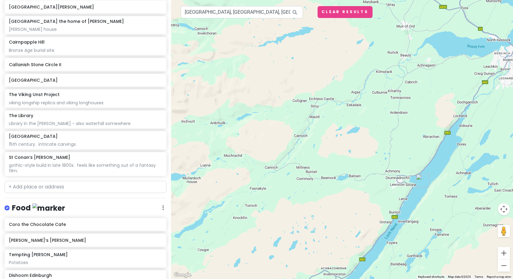
scroll to position [410, 0]
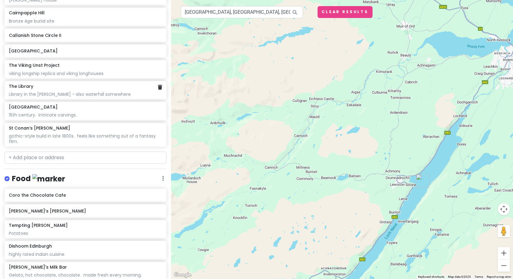
click at [22, 85] on div "The Library Library in the [PERSON_NAME] - also waterfall somewhere" at bounding box center [85, 90] width 153 height 13
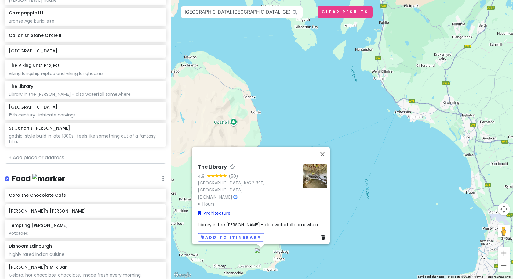
click at [205, 210] on link "Architecture" at bounding box center [214, 213] width 33 height 7
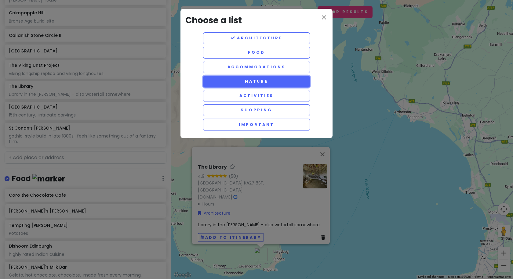
click at [221, 85] on button "Nature" at bounding box center [256, 82] width 107 height 12
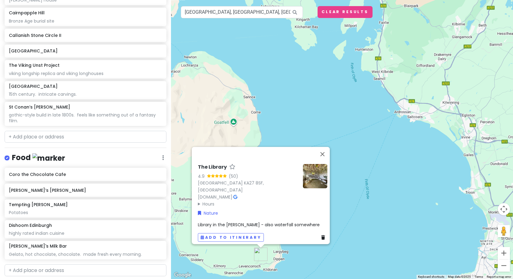
scroll to position [389, 0]
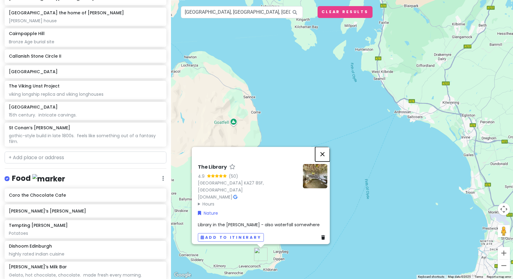
click at [324, 157] on button "Close" at bounding box center [322, 154] width 15 height 15
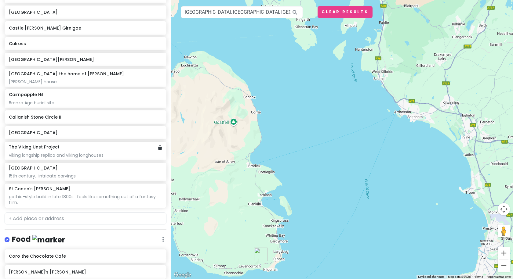
scroll to position [145, 0]
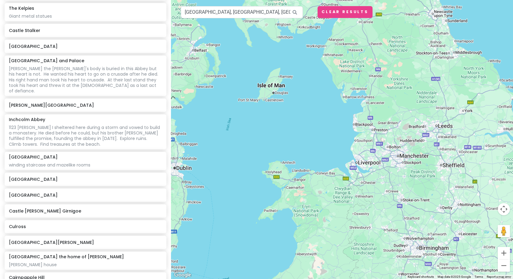
drag, startPoint x: 374, startPoint y: 143, endPoint x: 318, endPoint y: -16, distance: 169.5
click at [318, 0] on html "Scotland Trip Private Change Dates Make a Copy Delete Trip Give Feedback 💡 Supp…" at bounding box center [256, 139] width 513 height 279
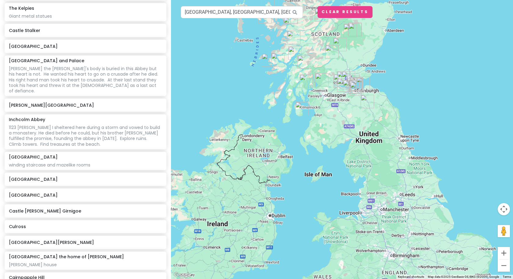
drag, startPoint x: 347, startPoint y: 51, endPoint x: 357, endPoint y: 165, distance: 114.6
click at [357, 165] on div at bounding box center [342, 139] width 342 height 279
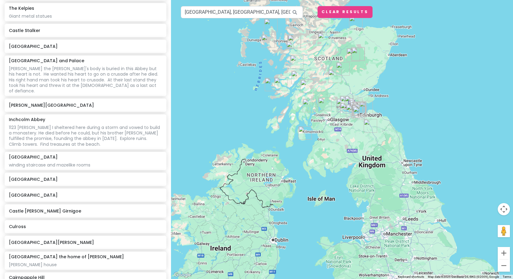
drag, startPoint x: 328, startPoint y: 147, endPoint x: 331, endPoint y: 172, distance: 25.2
click at [331, 172] on div at bounding box center [342, 139] width 342 height 279
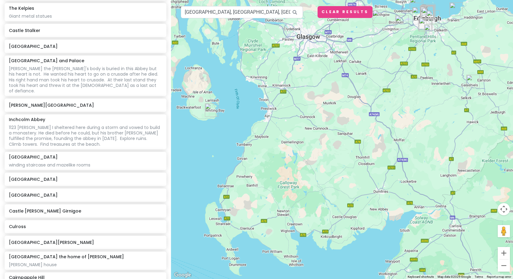
drag, startPoint x: 322, startPoint y: 127, endPoint x: 322, endPoint y: 162, distance: 35.4
click at [322, 162] on div at bounding box center [342, 139] width 342 height 279
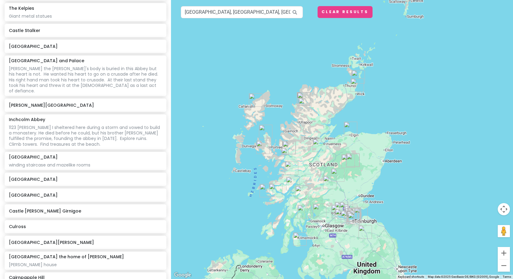
drag, startPoint x: 315, startPoint y: 135, endPoint x: 327, endPoint y: 198, distance: 64.0
click at [320, 227] on div at bounding box center [342, 139] width 342 height 279
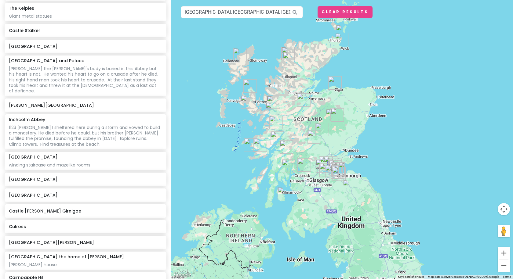
drag, startPoint x: 380, startPoint y: 78, endPoint x: 365, endPoint y: 60, distance: 23.0
click at [365, 60] on div at bounding box center [342, 139] width 342 height 279
click at [282, 193] on img "The Library" at bounding box center [283, 193] width 13 height 13
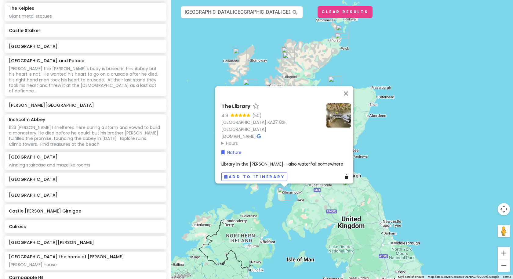
click at [402, 174] on div "The Library 4.9 (50) [GEOGRAPHIC_DATA] KA27 8SF, [GEOGRAPHIC_DATA] [DOMAIN_NAME…" at bounding box center [342, 139] width 342 height 279
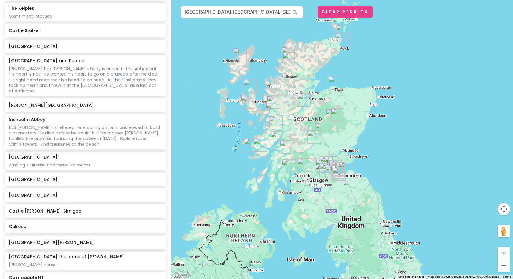
click at [248, 141] on img "Staffa National Nature Reserve - Fingal's Cave (National Trust for Scotland)" at bounding box center [250, 145] width 13 height 13
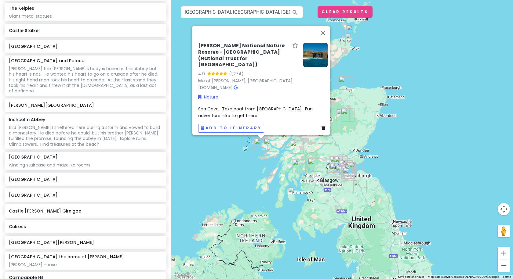
click at [407, 159] on div "[PERSON_NAME] National Nature Reserve - Fingal's Cave (National Trust for Scotl…" at bounding box center [342, 139] width 342 height 279
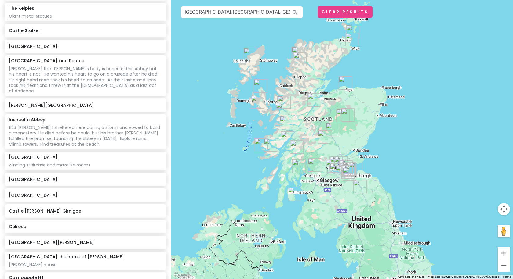
click at [371, 158] on div at bounding box center [342, 139] width 342 height 279
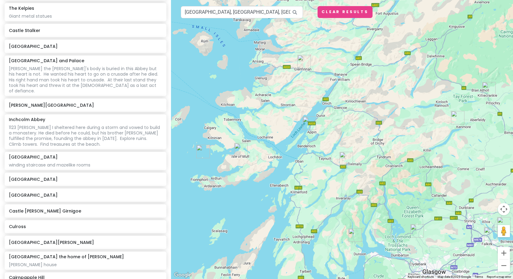
drag, startPoint x: 258, startPoint y: 150, endPoint x: 359, endPoint y: 151, distance: 101.4
click at [359, 151] on div at bounding box center [342, 139] width 342 height 279
